Goal: Information Seeking & Learning: Learn about a topic

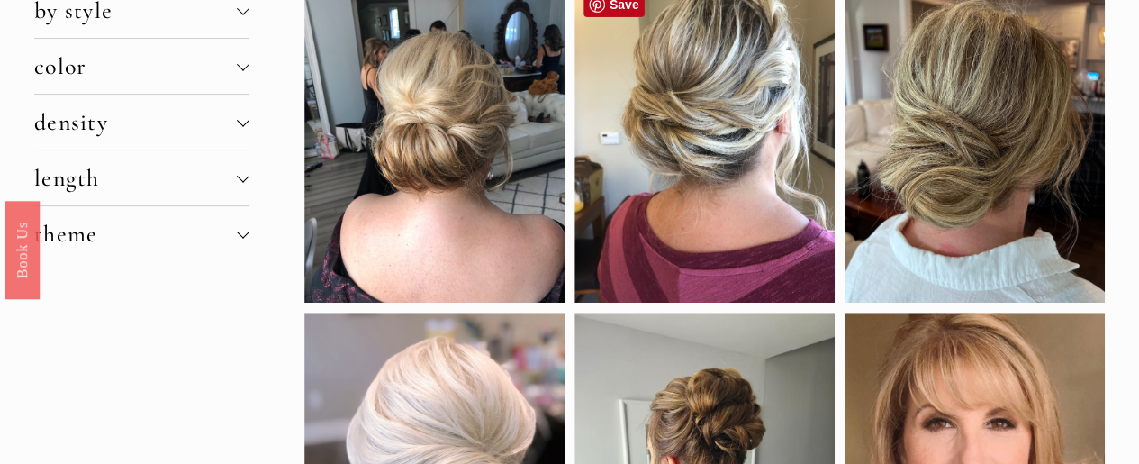
scroll to position [360, 0]
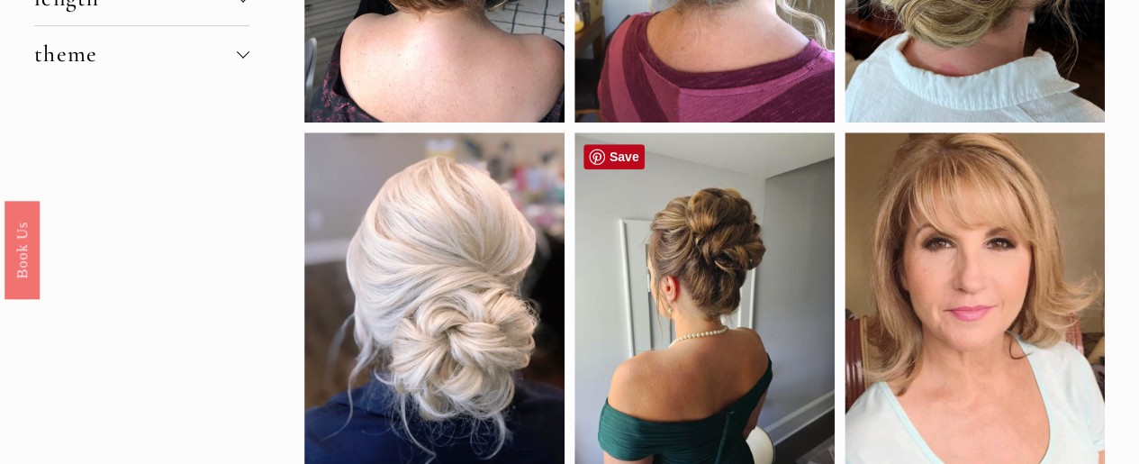
click at [730, 298] on div at bounding box center [704, 308] width 260 height 352
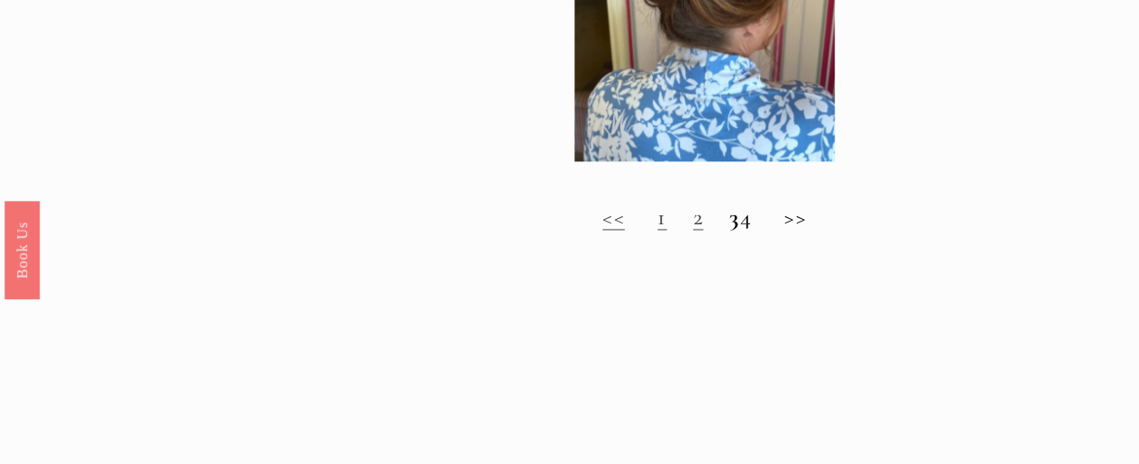
scroll to position [1440, 0]
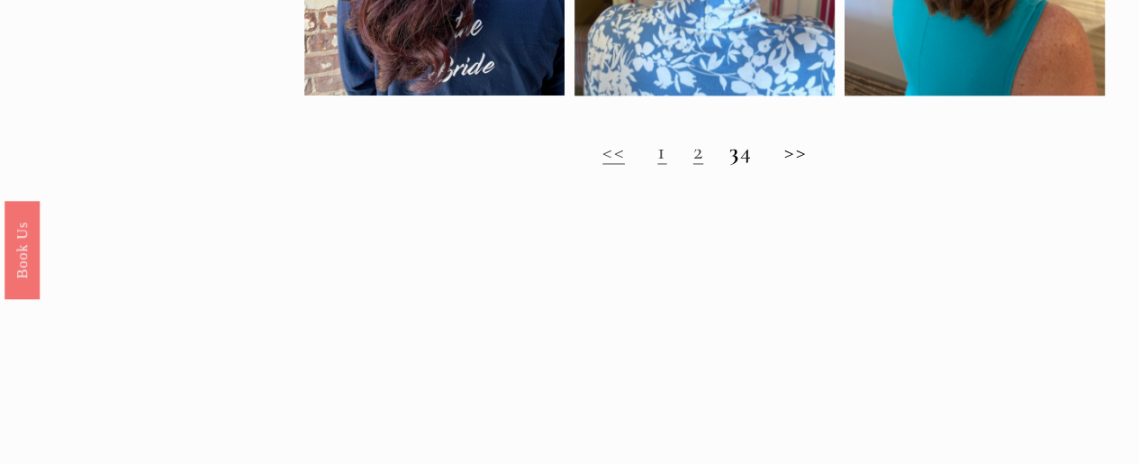
click at [693, 165] on link "2" at bounding box center [698, 151] width 10 height 28
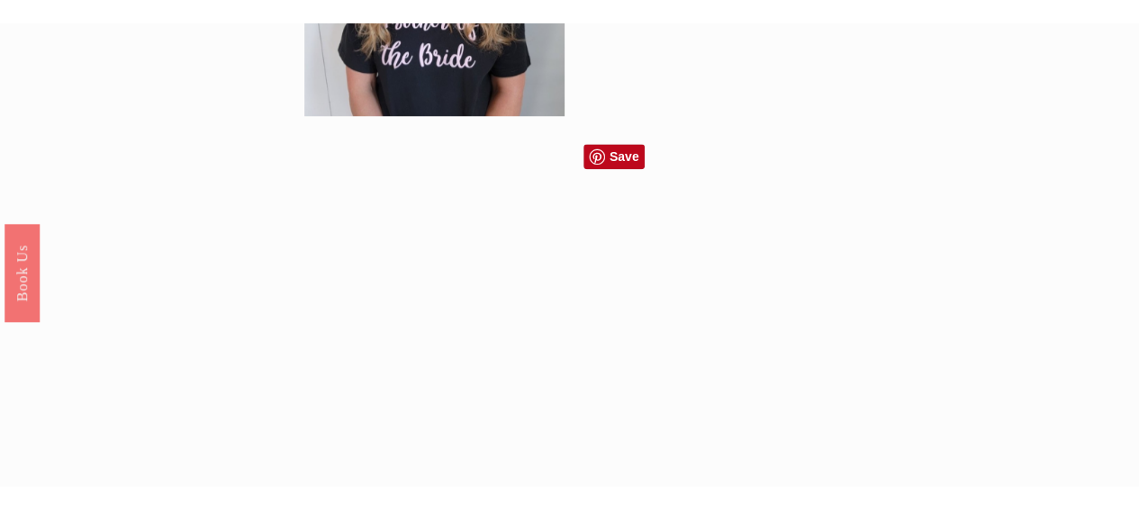
scroll to position [1530, 0]
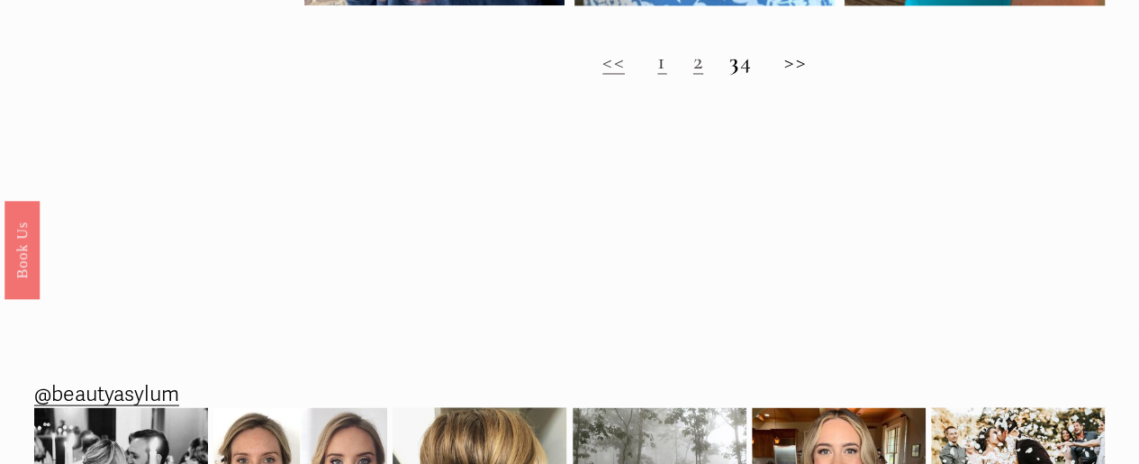
click at [729, 75] on strong "3" at bounding box center [734, 61] width 10 height 28
click at [810, 75] on h2 "<< 1 2 3 4 >>" at bounding box center [704, 61] width 800 height 27
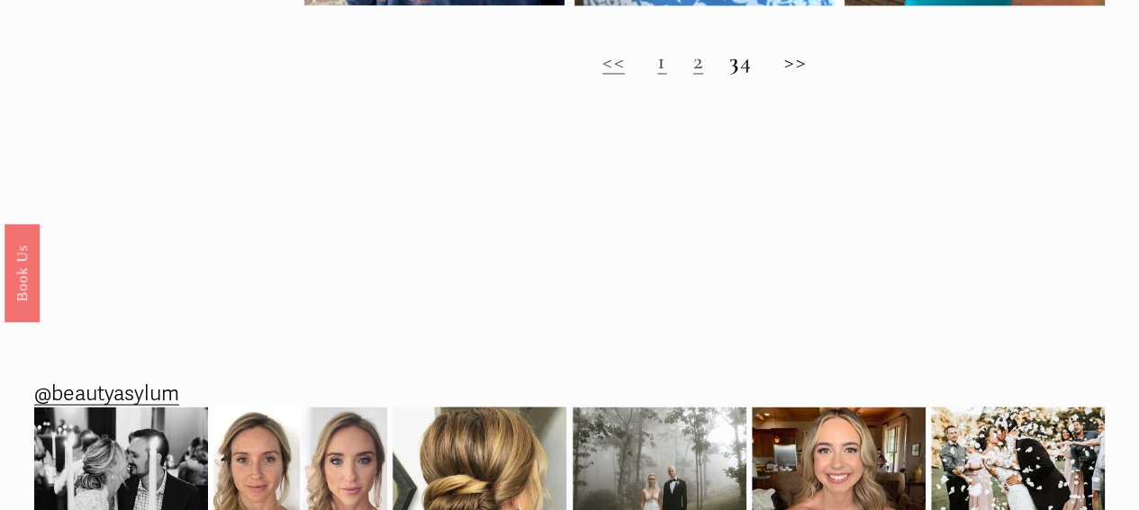
click at [798, 71] on h2 "<< 1 2 3 4 >>" at bounding box center [704, 61] width 800 height 27
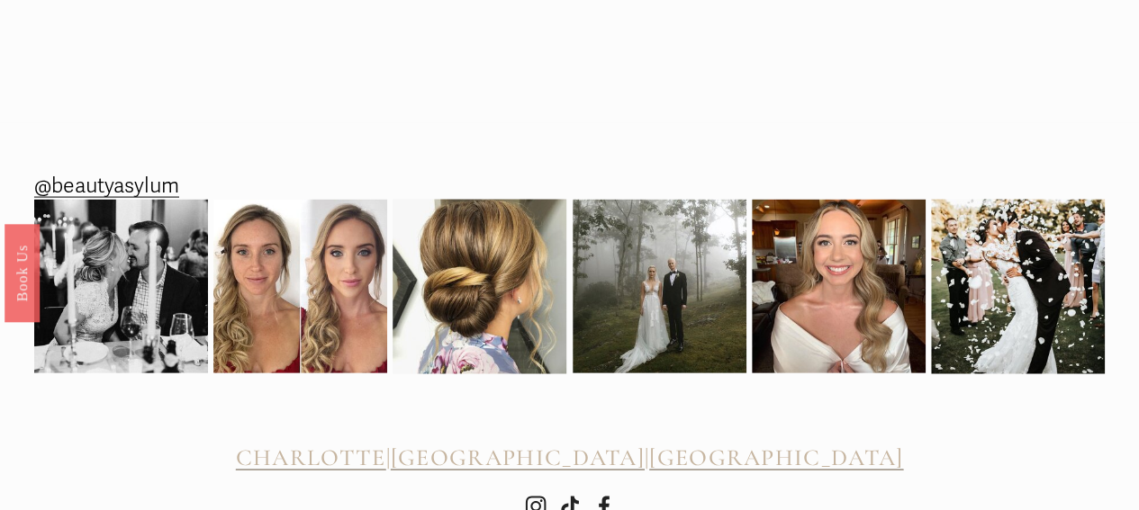
scroll to position [1710, 0]
